Goal: Navigation & Orientation: Go to known website

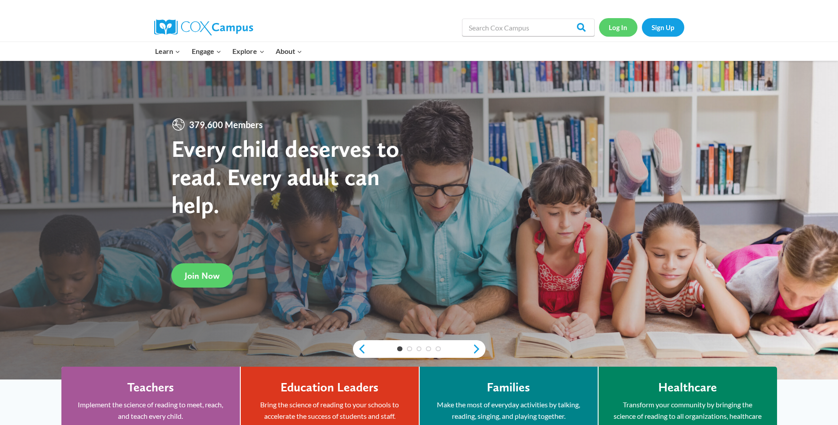
click at [624, 29] on link "Log In" at bounding box center [618, 27] width 38 height 18
click at [607, 27] on link "Log In" at bounding box center [618, 27] width 38 height 18
click at [615, 35] on link "Log In" at bounding box center [618, 27] width 38 height 18
